Goal: Information Seeking & Learning: Find specific fact

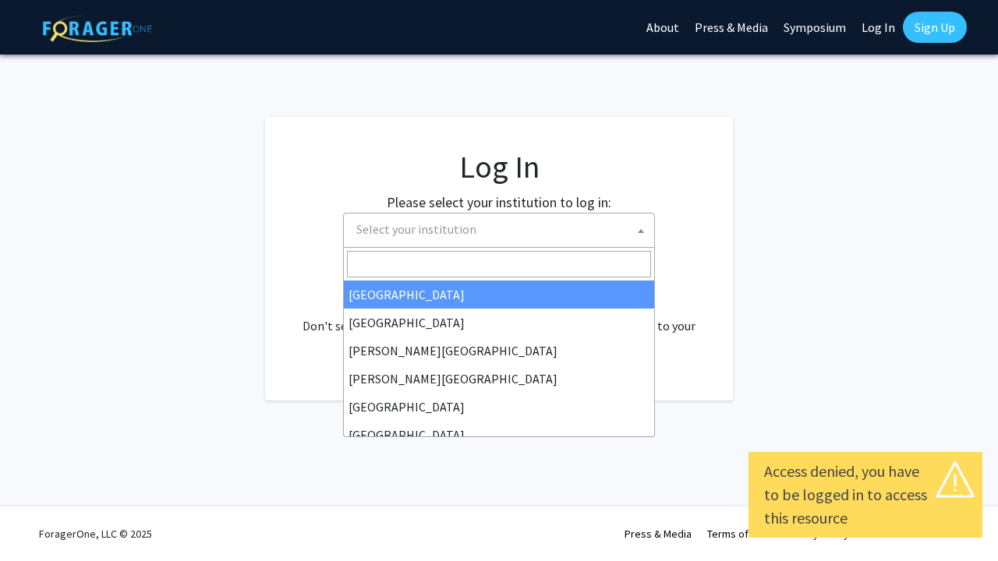
select select
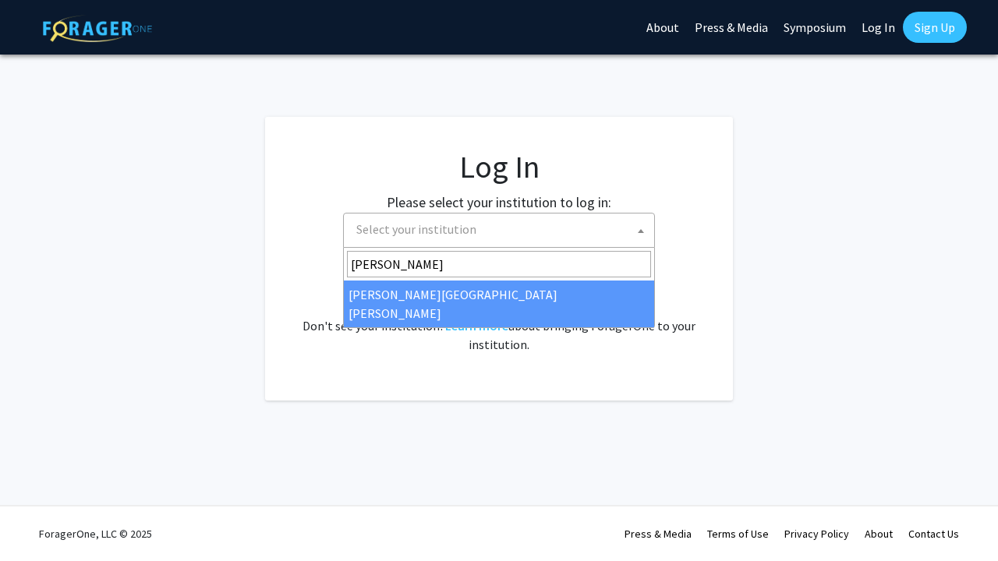
type input "johns"
select select "1"
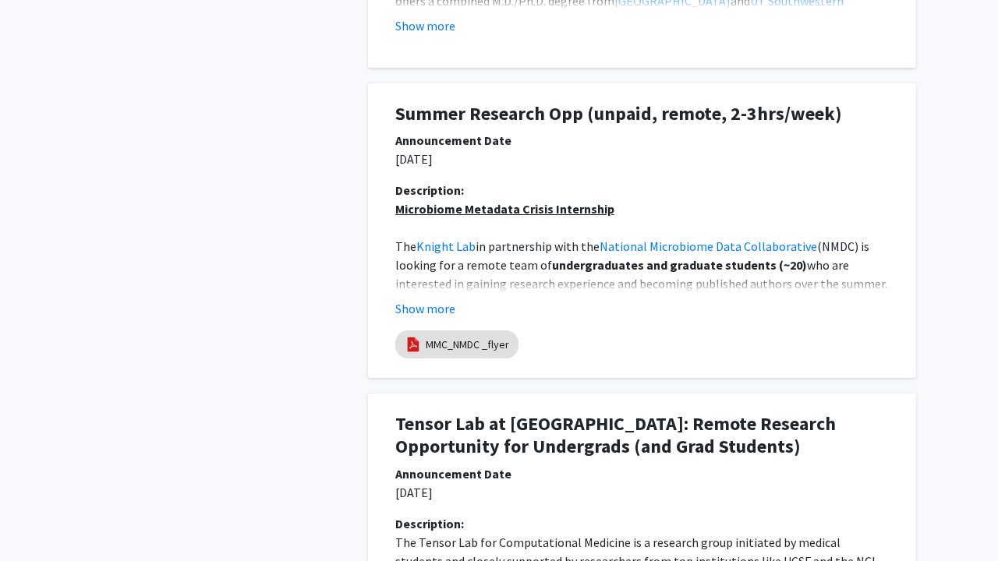
scroll to position [871, 0]
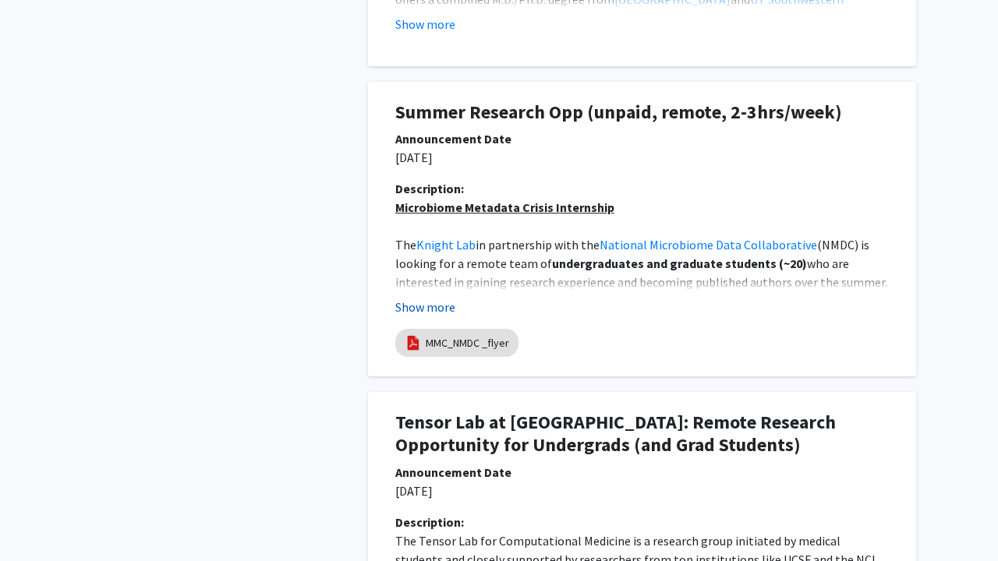
click at [415, 304] on button "Show more" at bounding box center [425, 307] width 60 height 19
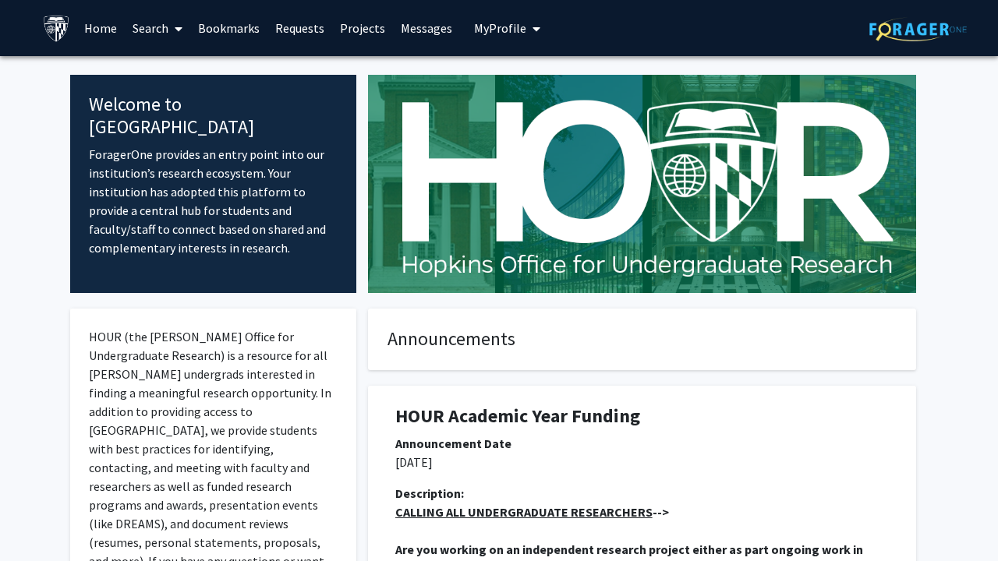
scroll to position [0, 0]
click at [491, 27] on span "My Profile" at bounding box center [500, 28] width 52 height 16
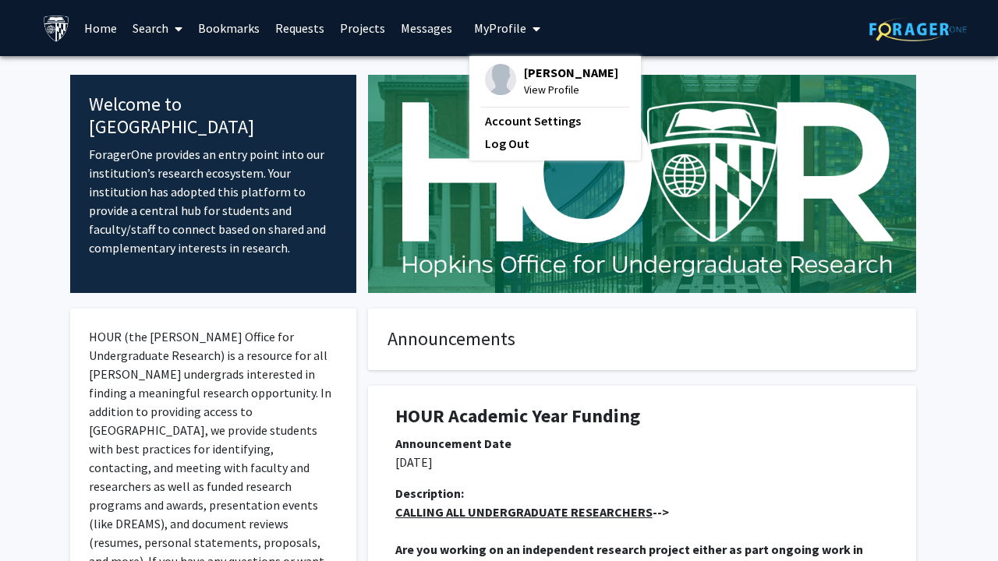
click at [153, 34] on link "Search" at bounding box center [157, 28] width 65 height 55
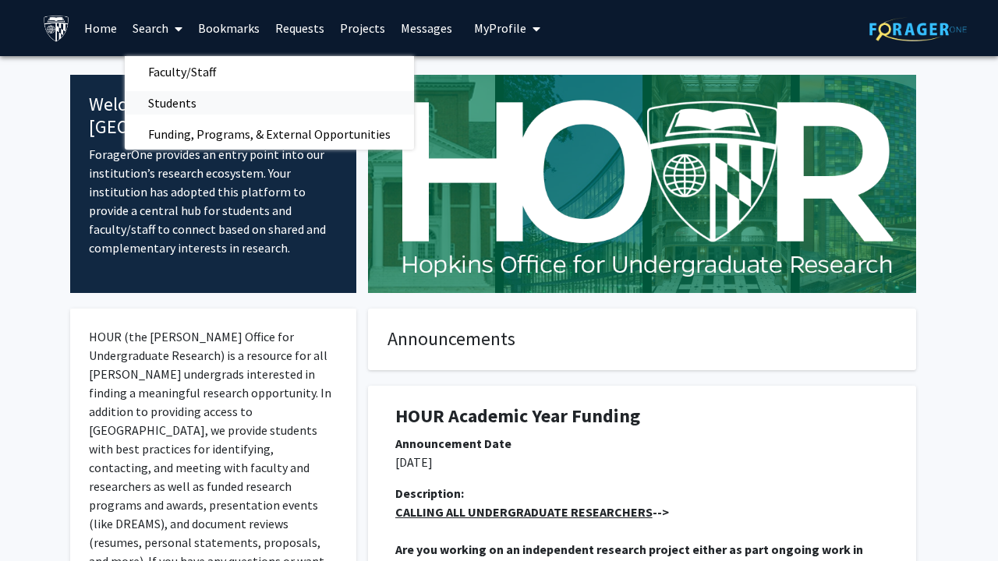
click at [152, 98] on span "Students" at bounding box center [172, 102] width 95 height 31
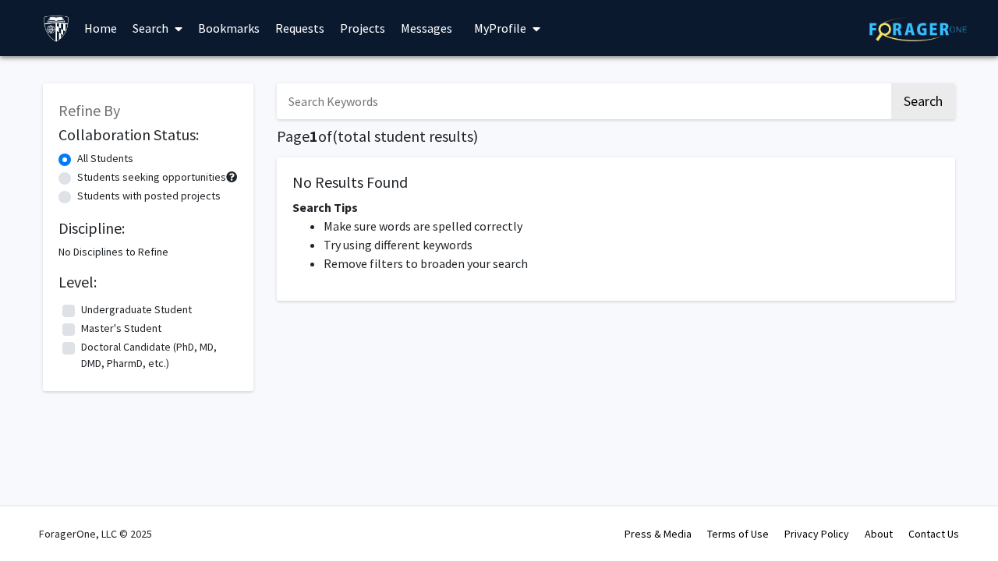
click at [385, 111] on input "Search Keywords" at bounding box center [583, 101] width 612 height 36
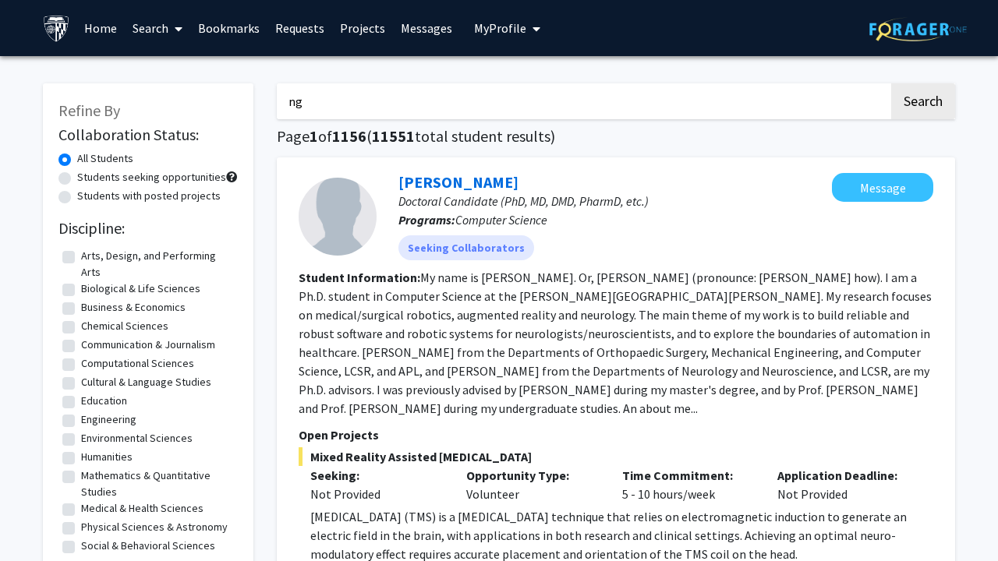
type input "n"
type input "[PERSON_NAME]"
click at [922, 104] on button "Search" at bounding box center [923, 101] width 64 height 36
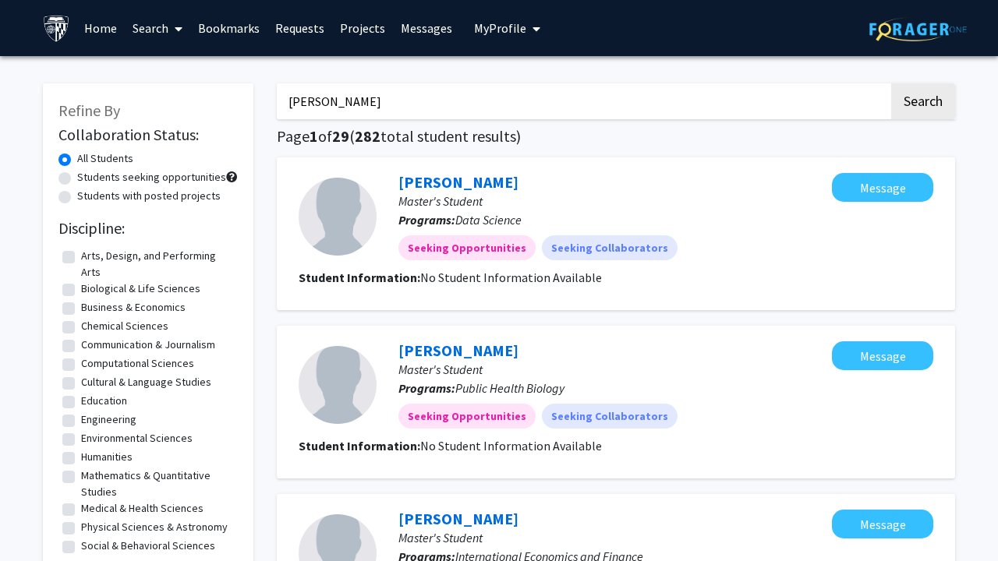
click at [518, 34] on span "My Profile" at bounding box center [500, 28] width 52 height 16
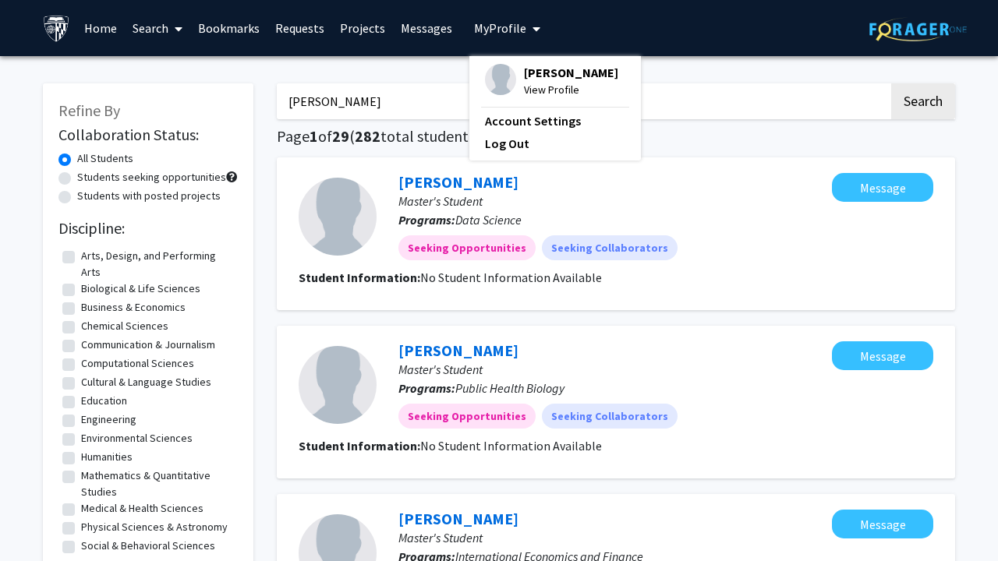
click at [535, 92] on span "View Profile" at bounding box center [571, 89] width 94 height 17
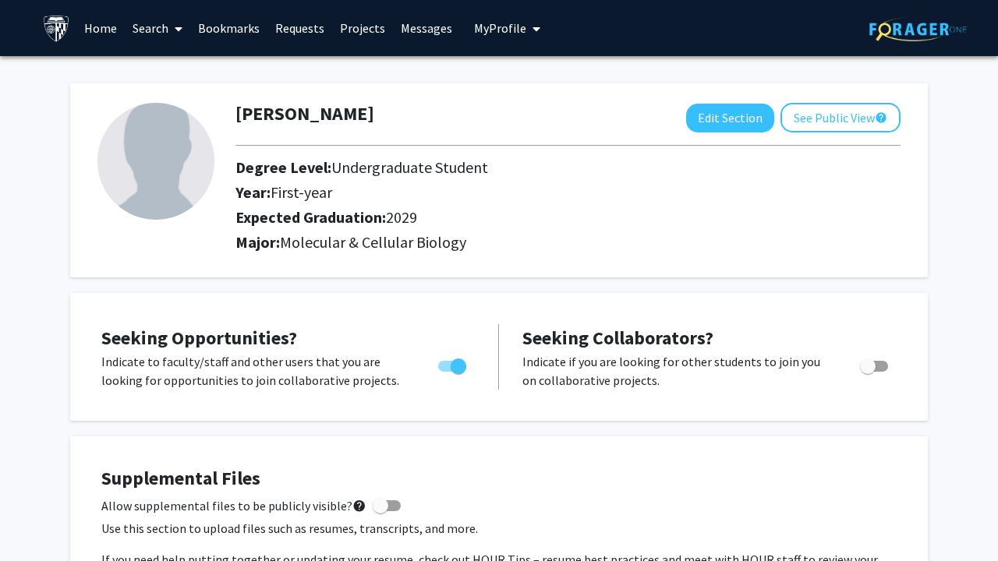
click at [147, 30] on link "Search" at bounding box center [157, 28] width 65 height 55
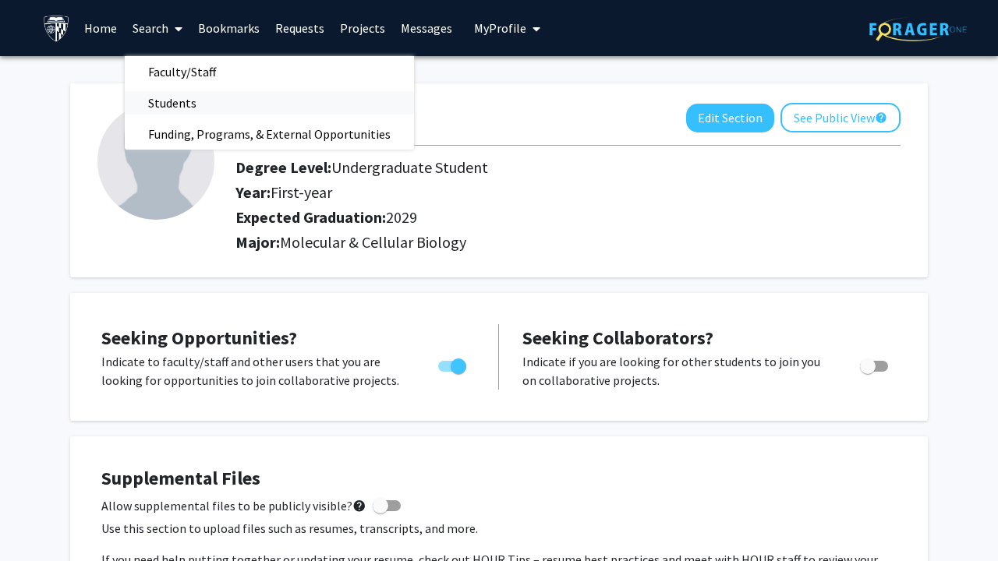
click at [191, 95] on span "Students" at bounding box center [172, 102] width 95 height 31
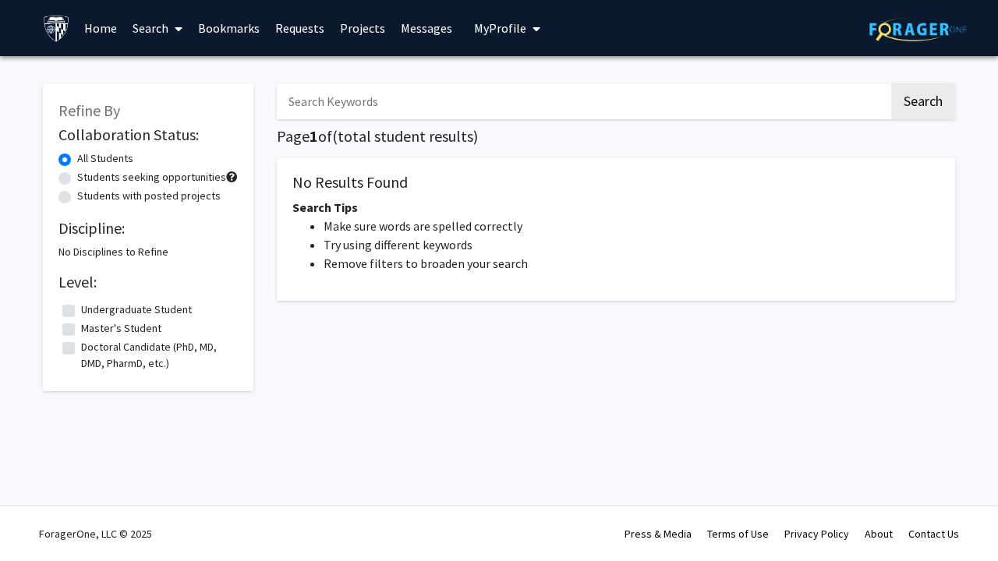
click at [353, 101] on input "Search Keywords" at bounding box center [583, 101] width 612 height 36
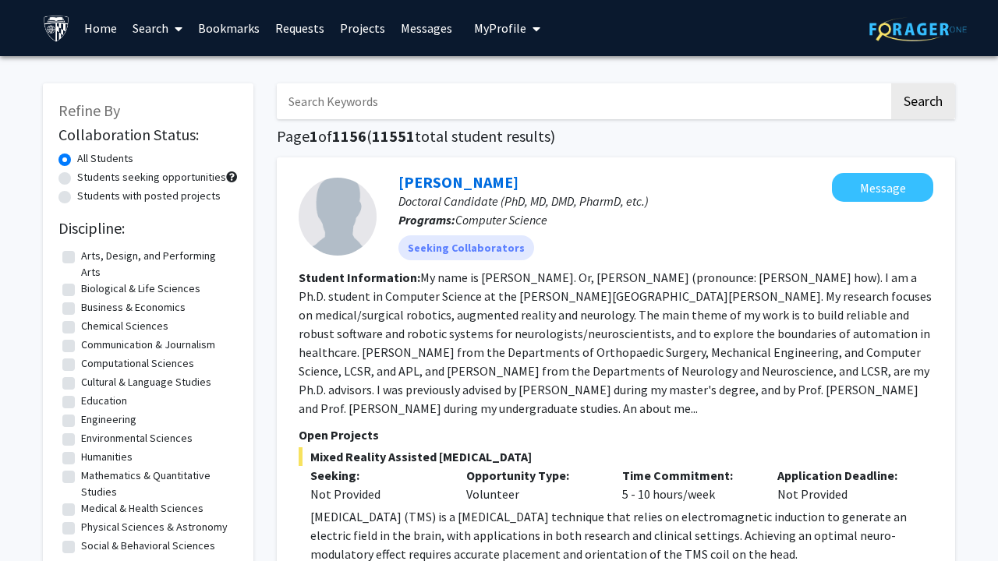
paste input "Enkhriimaa Enkhbold"
click at [477, 110] on input "Enkhriimaa Enkhbold" at bounding box center [583, 101] width 612 height 36
type input "Enkhriimaa Enkhbold"
click at [891, 104] on button "Search" at bounding box center [923, 101] width 64 height 36
